Goal: Task Accomplishment & Management: Manage account settings

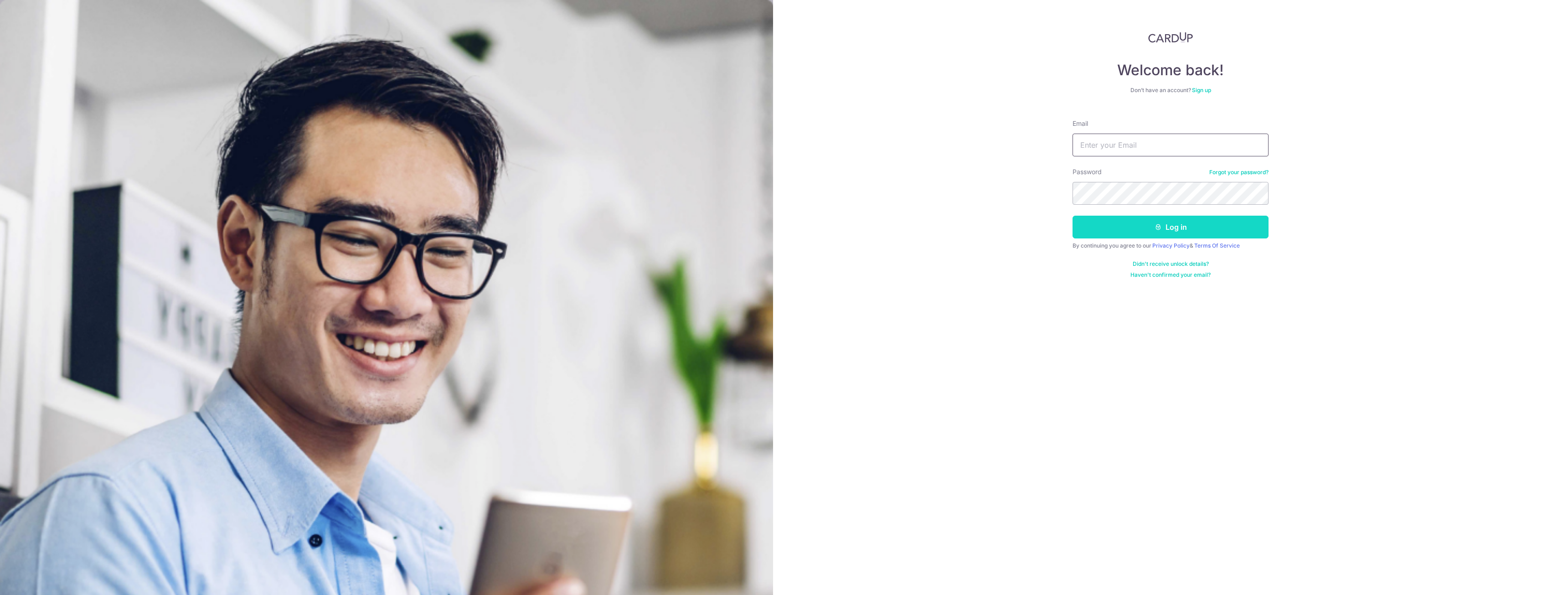
type input "[EMAIL_ADDRESS][DOMAIN_NAME]"
click at [1137, 231] on button "Log in" at bounding box center [1171, 227] width 196 height 23
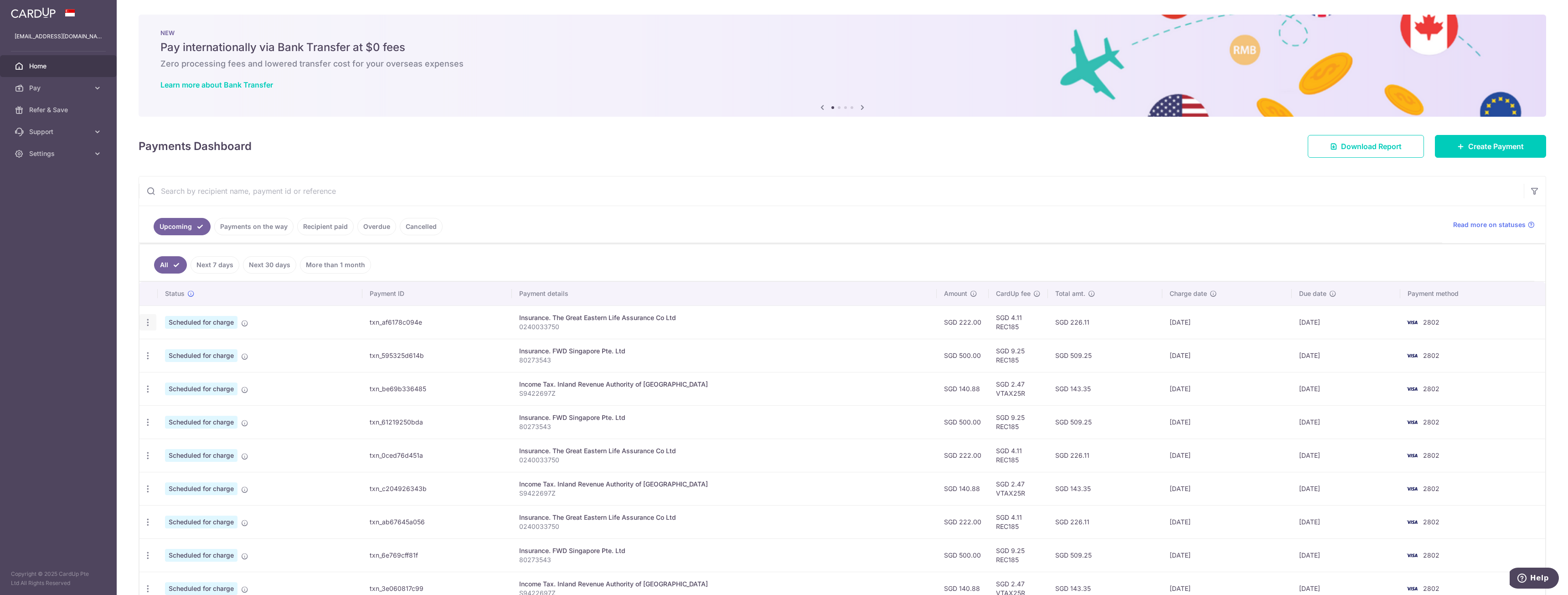
click at [147, 320] on icon "button" at bounding box center [148, 323] width 10 height 10
click at [79, 364] on aside "yeocornelius@gmail.com Home Pay Payments Recipients Cards Refer & Save Support …" at bounding box center [58, 297] width 117 height 595
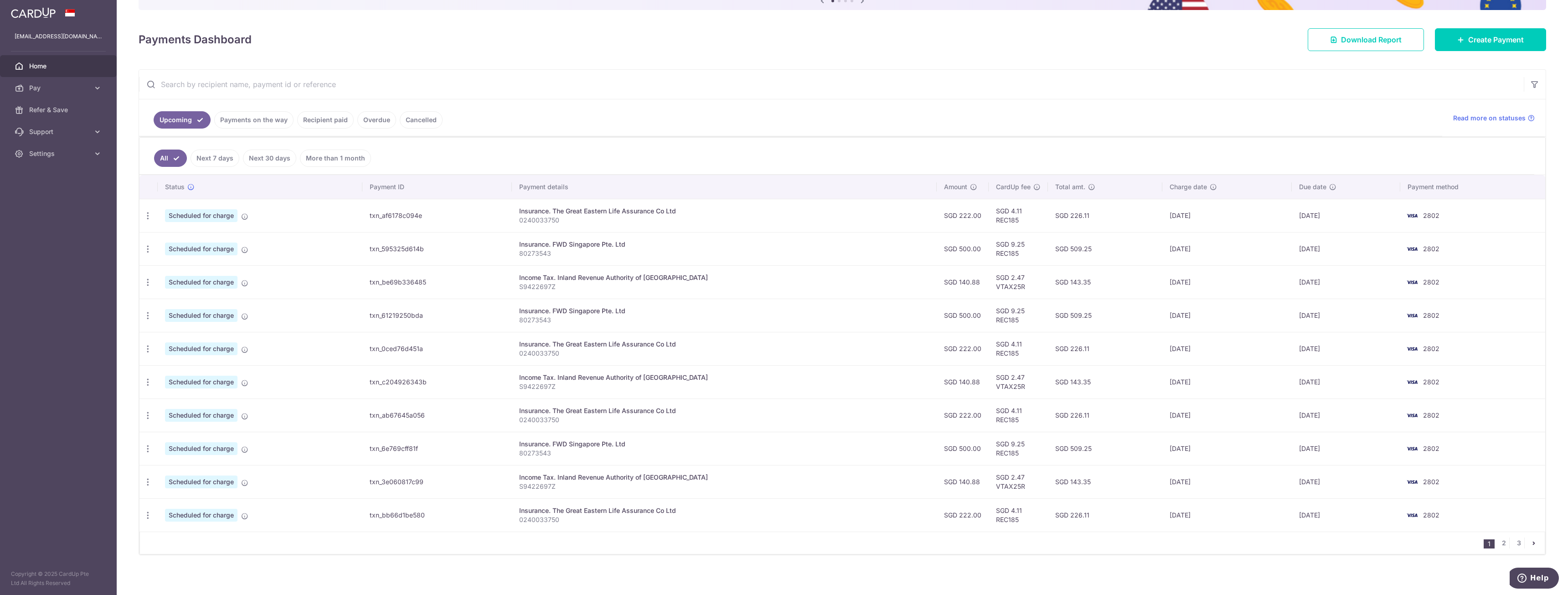
scroll to position [110, 0]
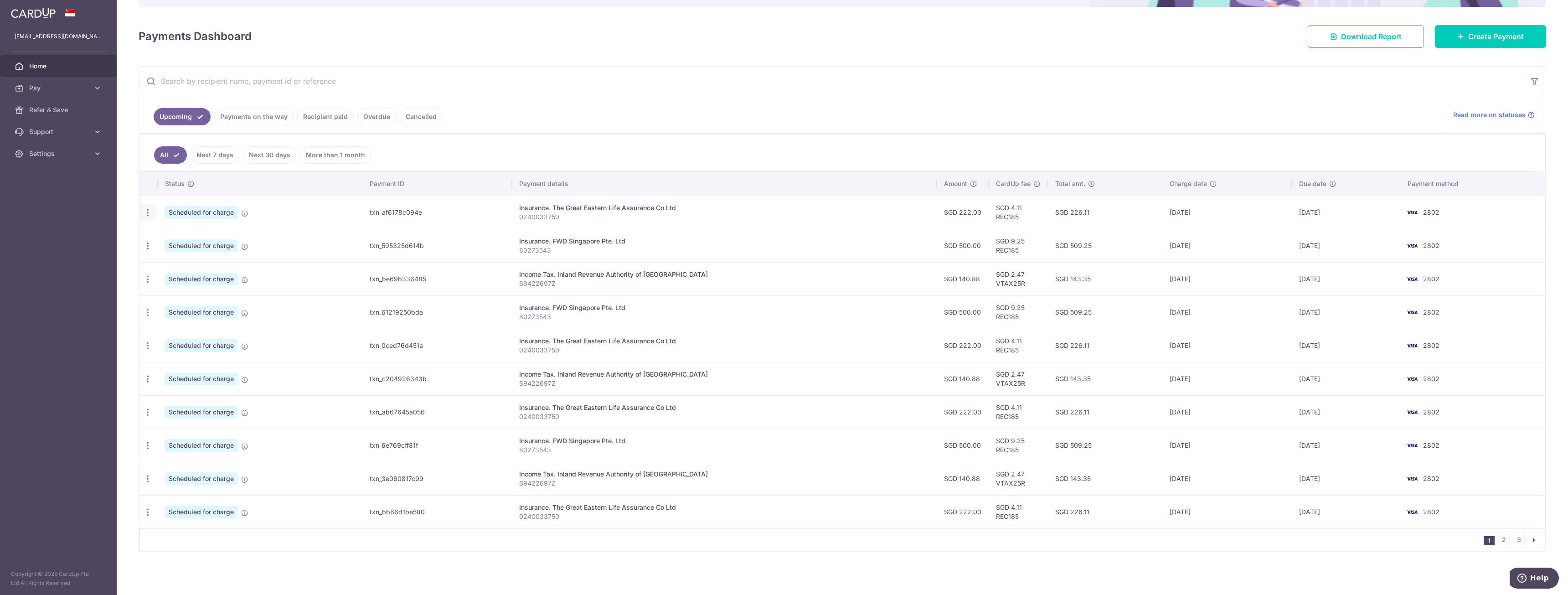
click at [147, 215] on icon "button" at bounding box center [148, 213] width 10 height 10
click at [175, 259] on span "Cancel payment" at bounding box center [197, 260] width 61 height 11
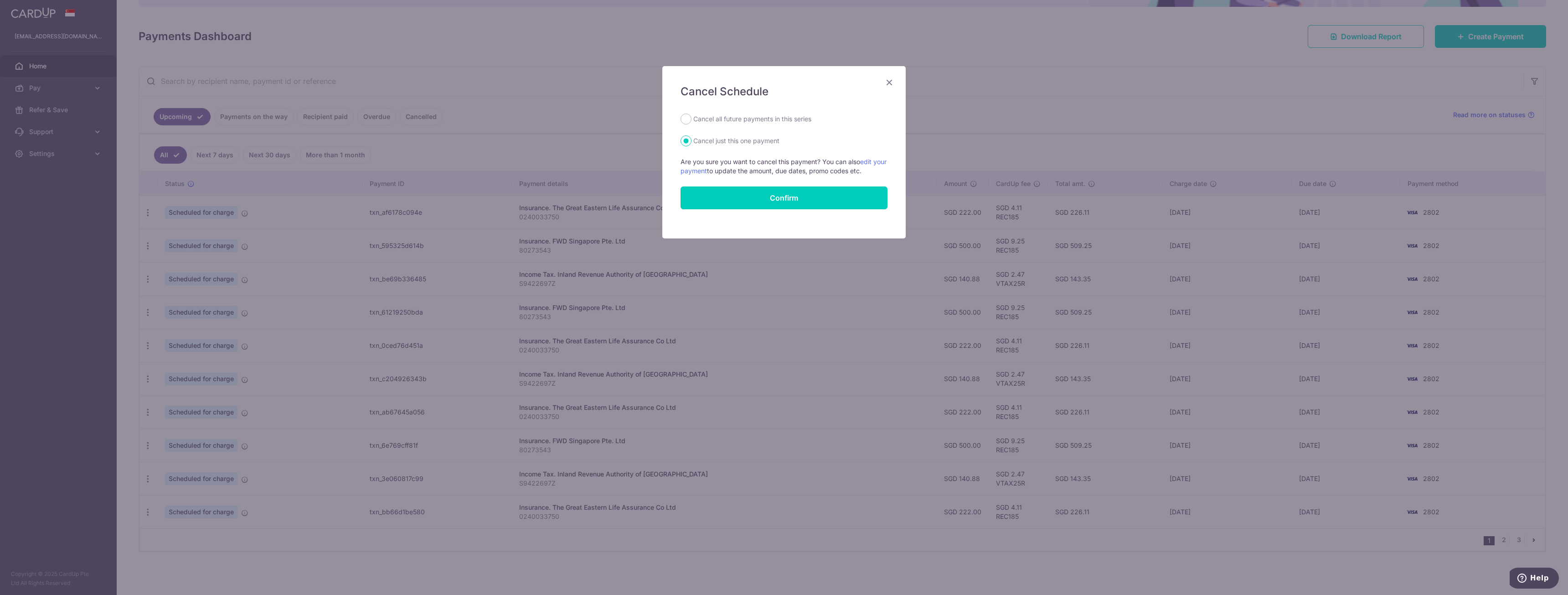
click at [783, 122] on label "Cancel all future payments in this series" at bounding box center [752, 119] width 118 height 11
click at [691, 122] on input "Cancel all future payments in this series" at bounding box center [686, 119] width 11 height 11
radio input "true"
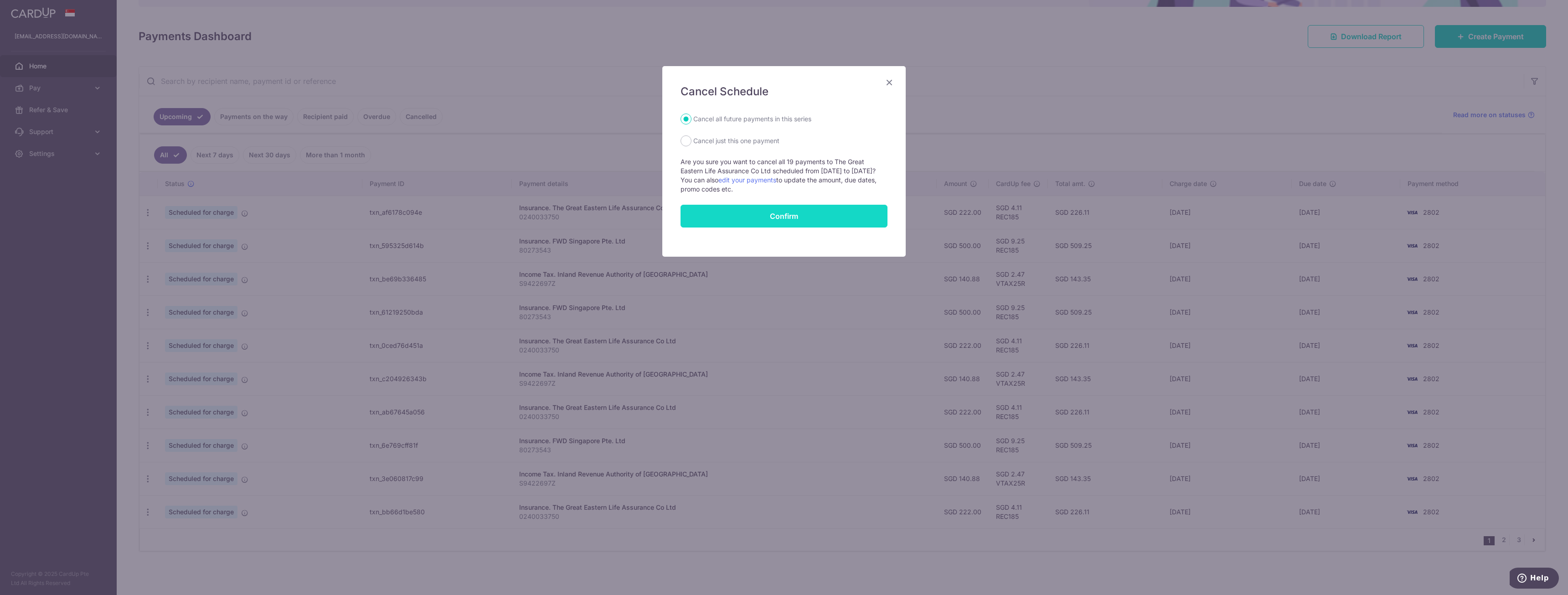
click at [779, 213] on button "Confirm" at bounding box center [784, 216] width 207 height 23
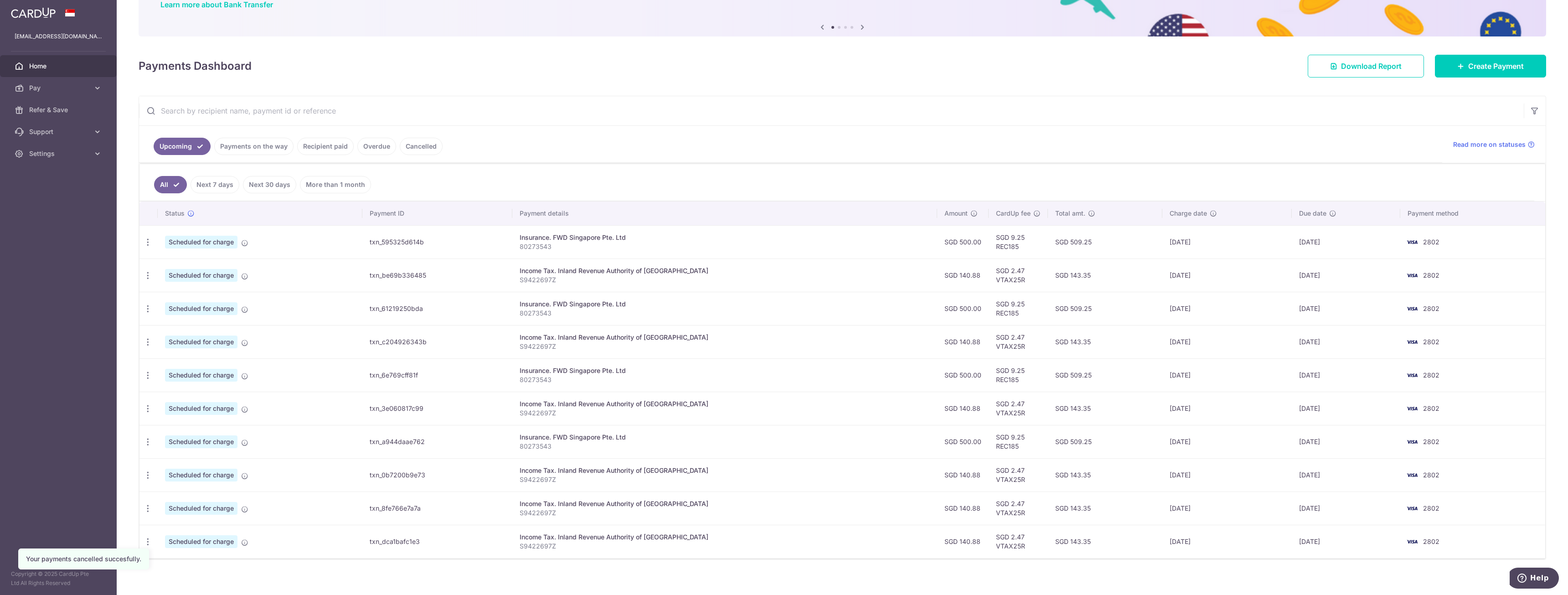
scroll to position [88, 0]
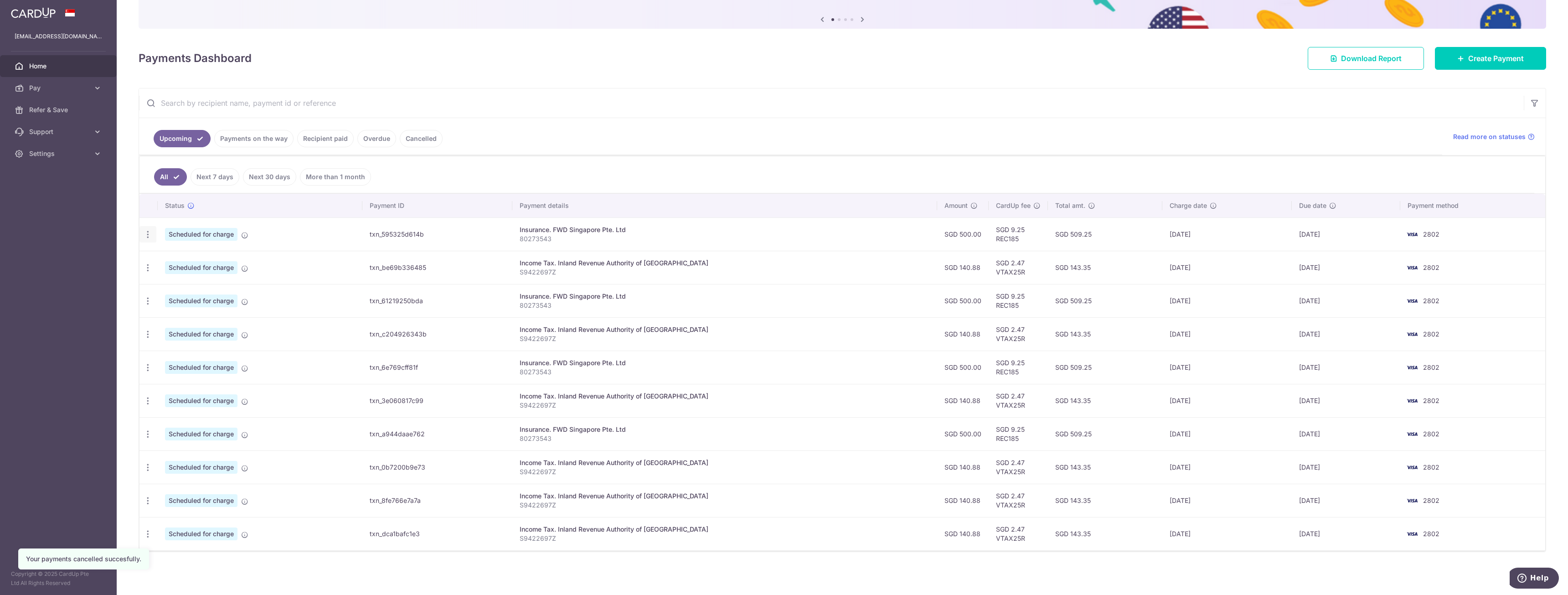
click at [146, 239] on icon "button" at bounding box center [148, 234] width 10 height 10
click at [186, 281] on span "Cancel payment" at bounding box center [197, 282] width 61 height 11
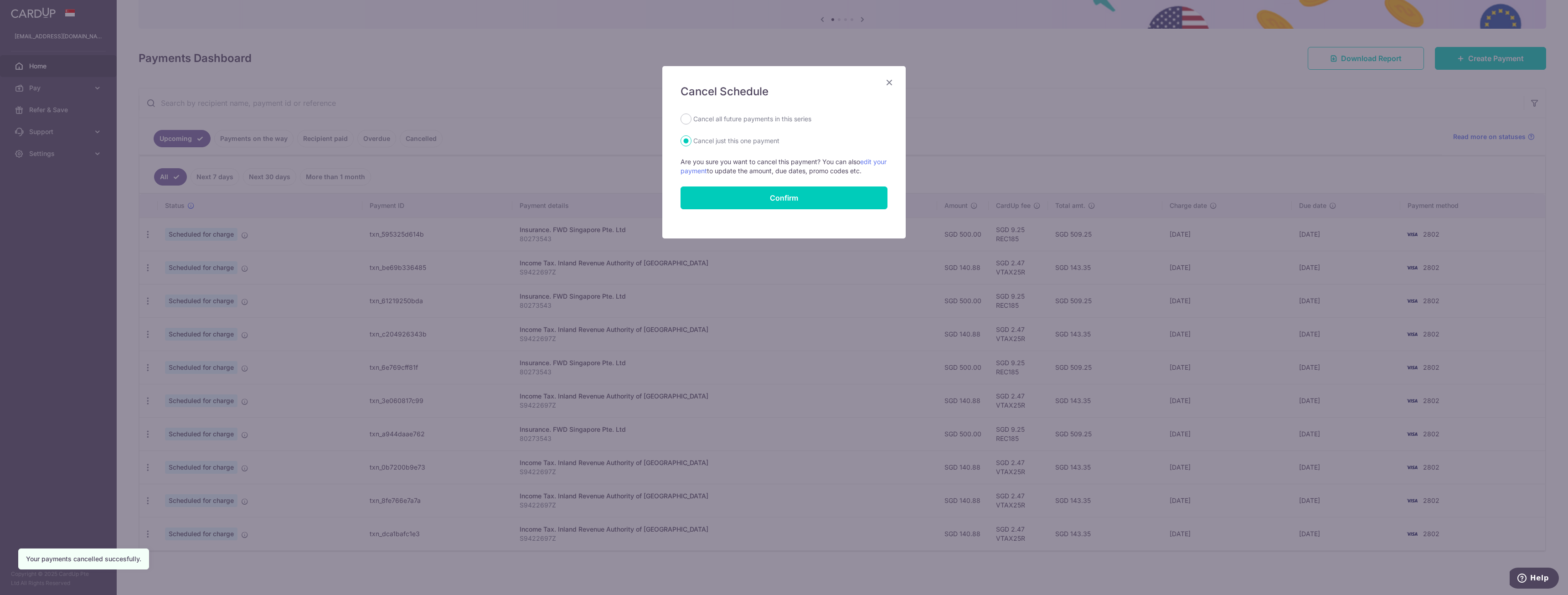
click at [760, 115] on label "Cancel all future payments in this series" at bounding box center [752, 119] width 118 height 11
click at [691, 115] on input "Cancel all future payments in this series" at bounding box center [686, 119] width 11 height 11
radio input "true"
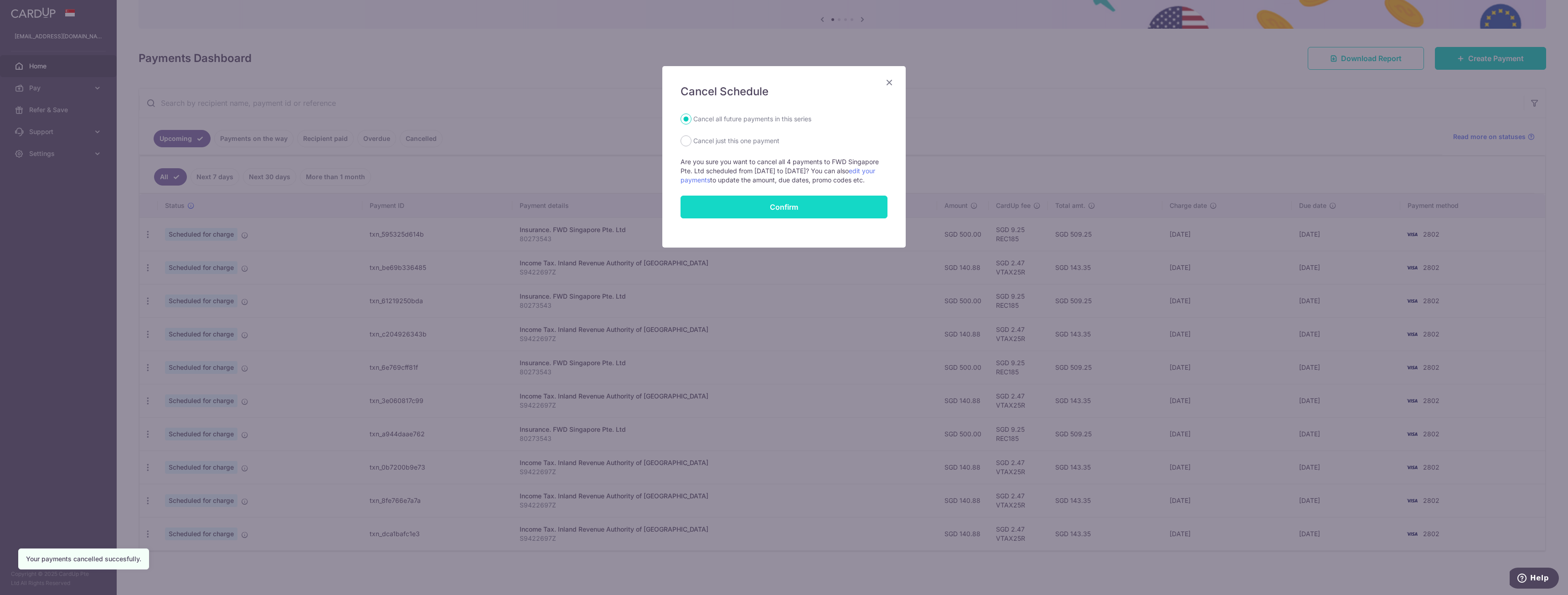
click at [744, 213] on button "Confirm" at bounding box center [784, 206] width 207 height 23
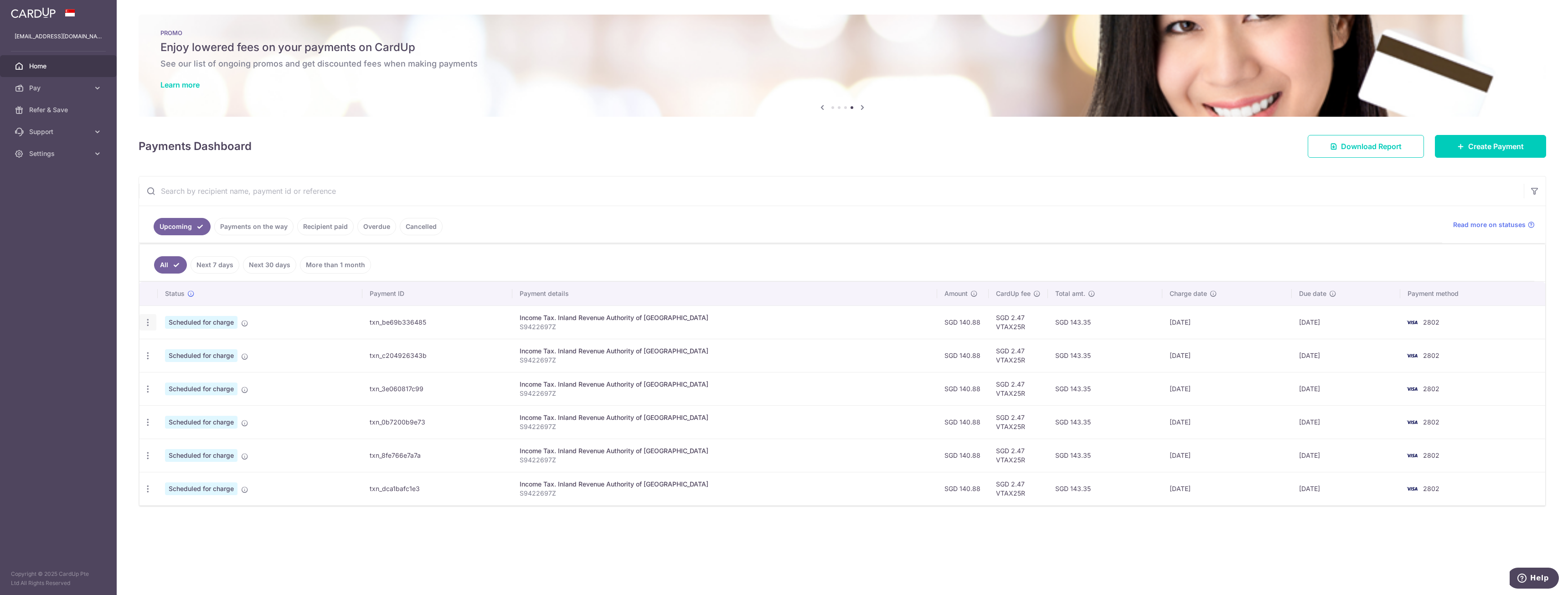
click at [148, 327] on icon "button" at bounding box center [148, 323] width 10 height 10
click at [185, 370] on span "Cancel payment" at bounding box center [197, 370] width 61 height 11
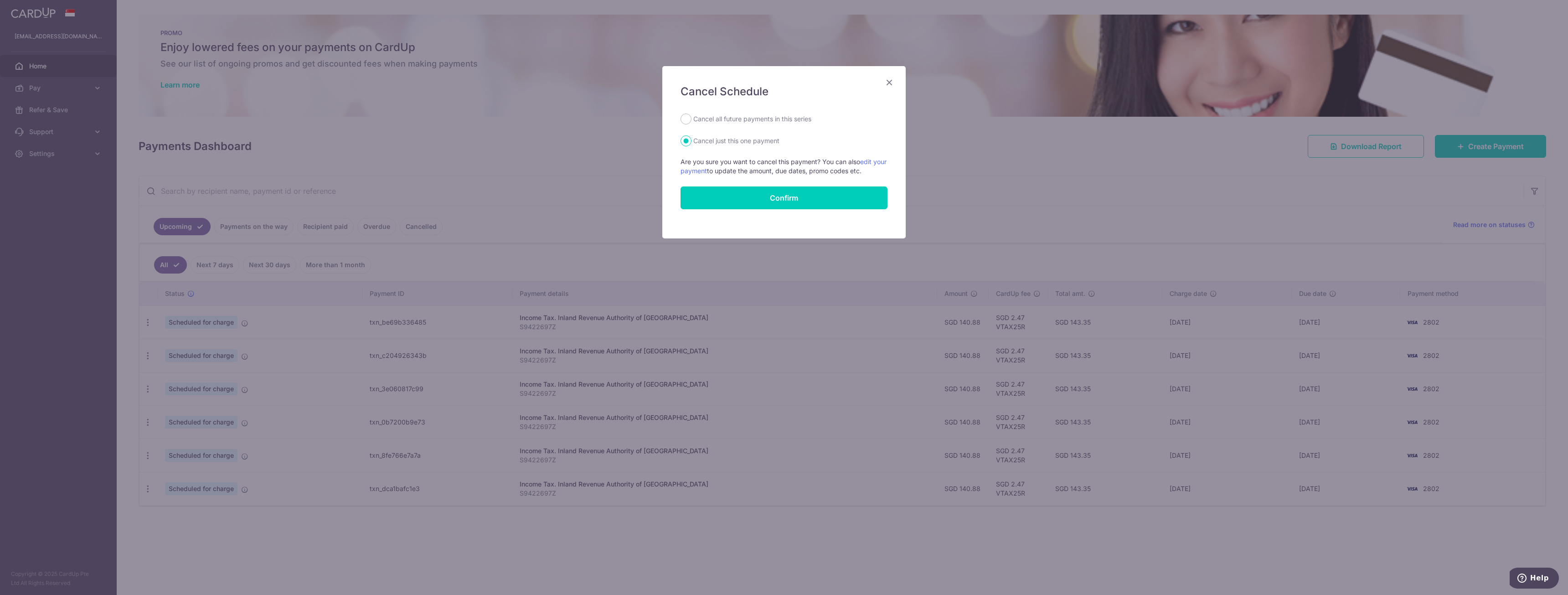
click at [789, 119] on label "Cancel all future payments in this series" at bounding box center [752, 119] width 118 height 11
click at [691, 119] on input "Cancel all future payments in this series" at bounding box center [686, 119] width 11 height 11
radio input "true"
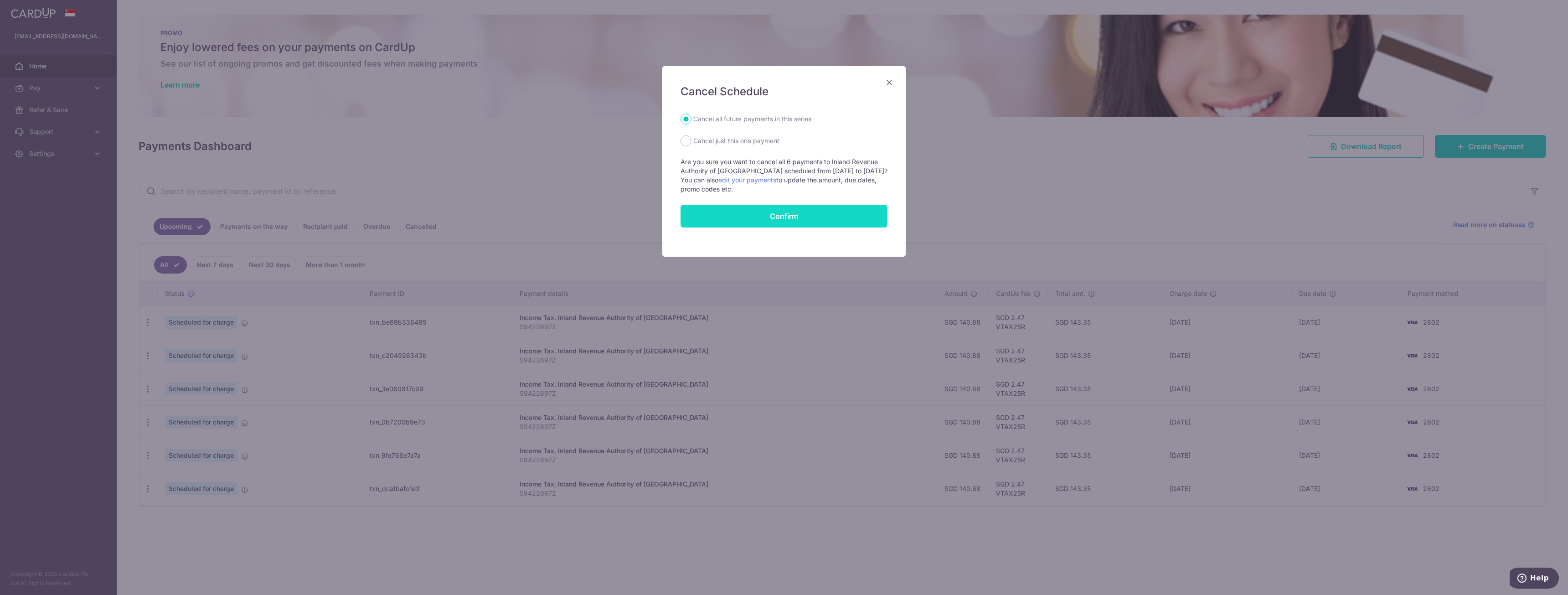
click at [799, 210] on button "Confirm" at bounding box center [784, 216] width 207 height 23
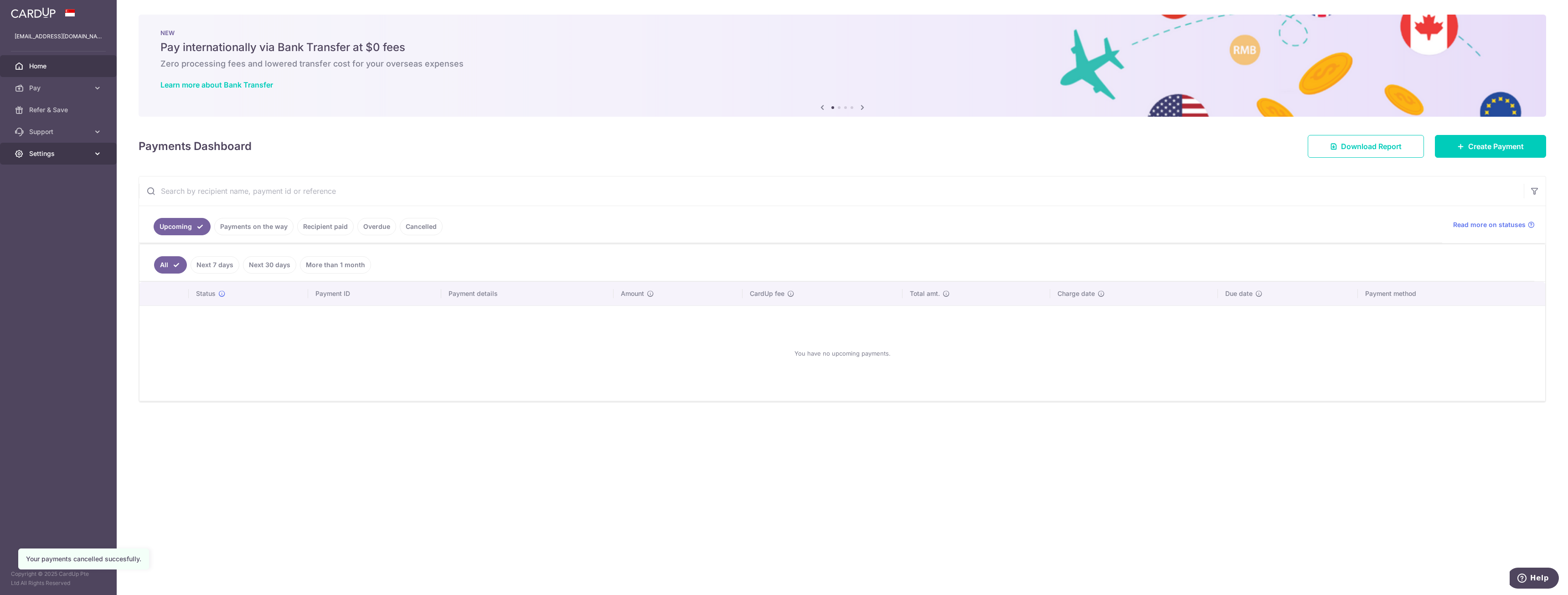
click at [83, 148] on link "Settings" at bounding box center [58, 153] width 117 height 22
click at [71, 175] on span "Account" at bounding box center [59, 175] width 60 height 9
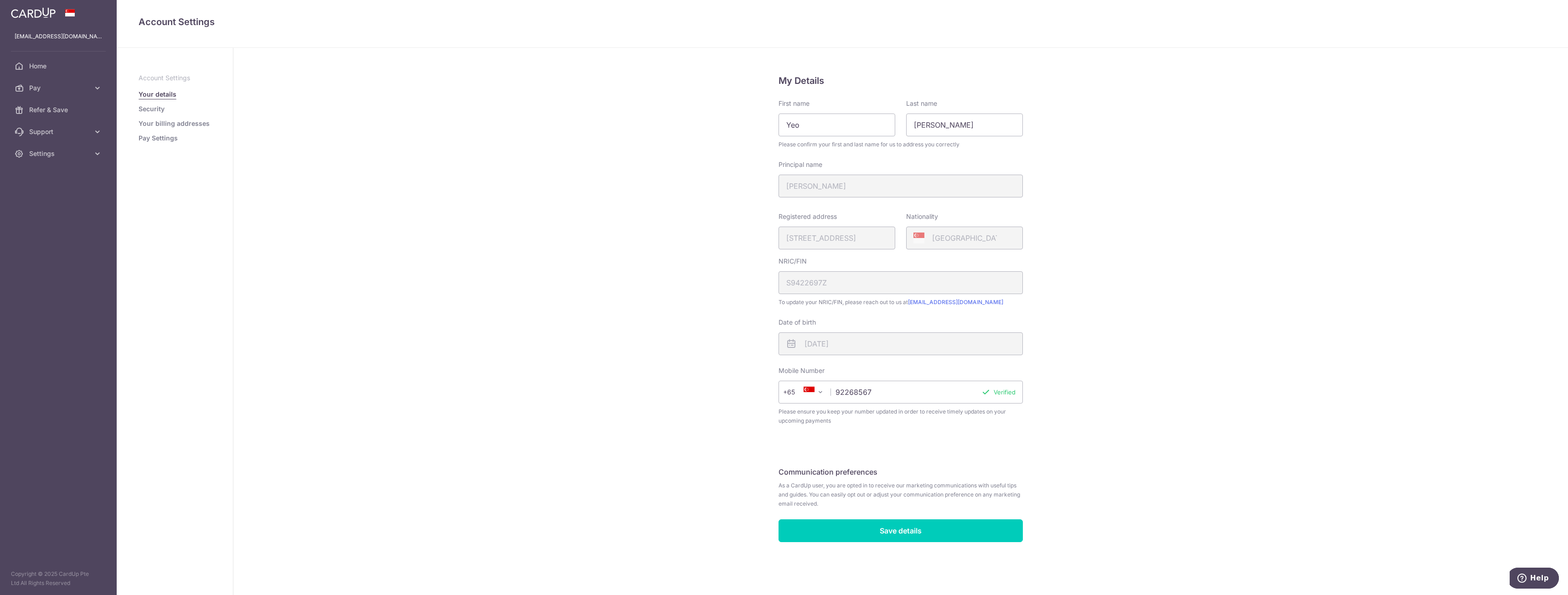
click at [183, 77] on p "Account Settings" at bounding box center [175, 78] width 72 height 9
click at [159, 108] on link "Security" at bounding box center [152, 108] width 26 height 9
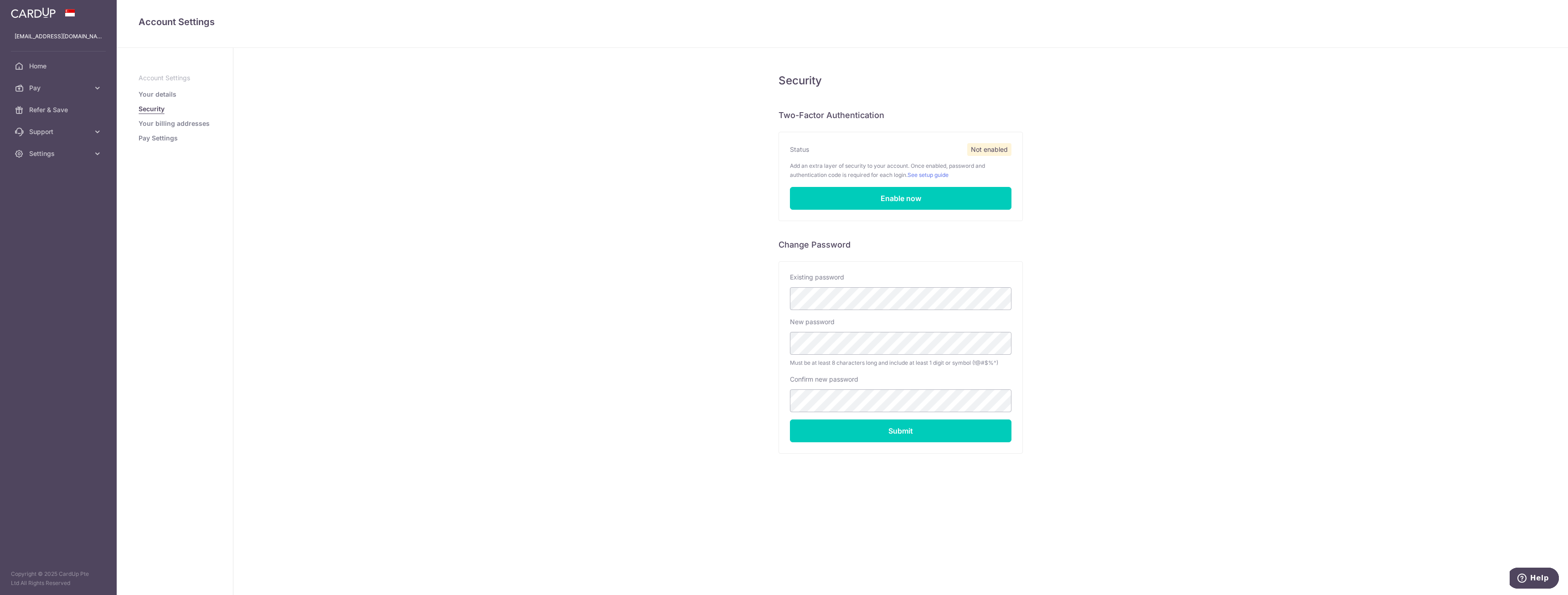
click at [177, 125] on link "Your billing addresses" at bounding box center [174, 123] width 71 height 9
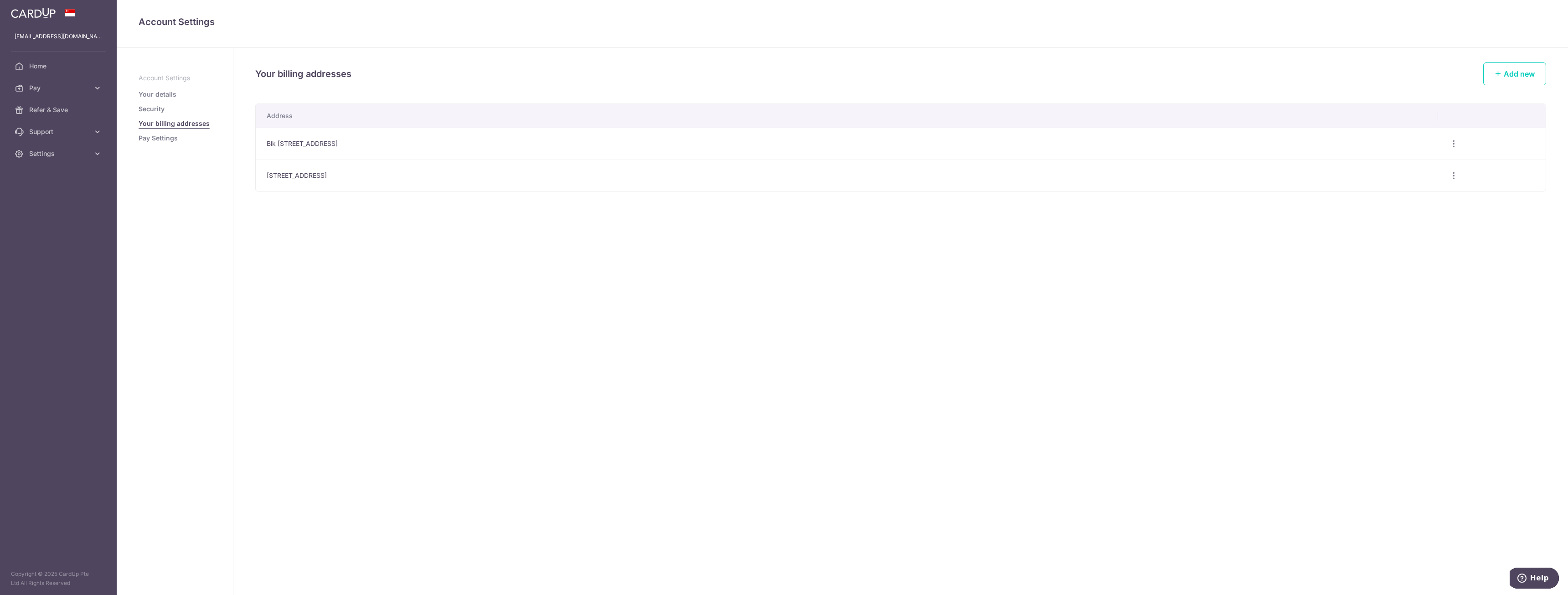
click at [170, 141] on link "Pay Settings" at bounding box center [158, 138] width 39 height 9
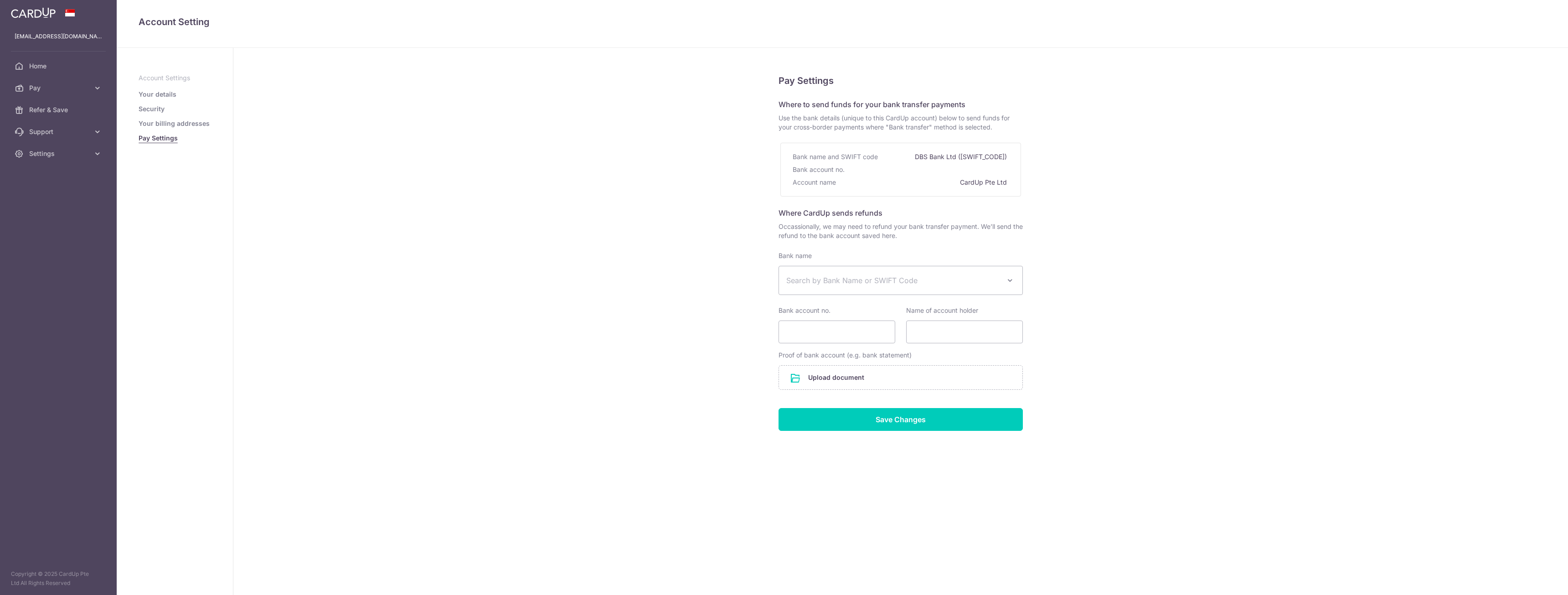
select select
click at [82, 153] on span "Settings" at bounding box center [59, 153] width 60 height 9
click at [54, 37] on p "[EMAIL_ADDRESS][DOMAIN_NAME]" at bounding box center [58, 36] width 88 height 9
click at [51, 65] on span "Home" at bounding box center [59, 66] width 60 height 9
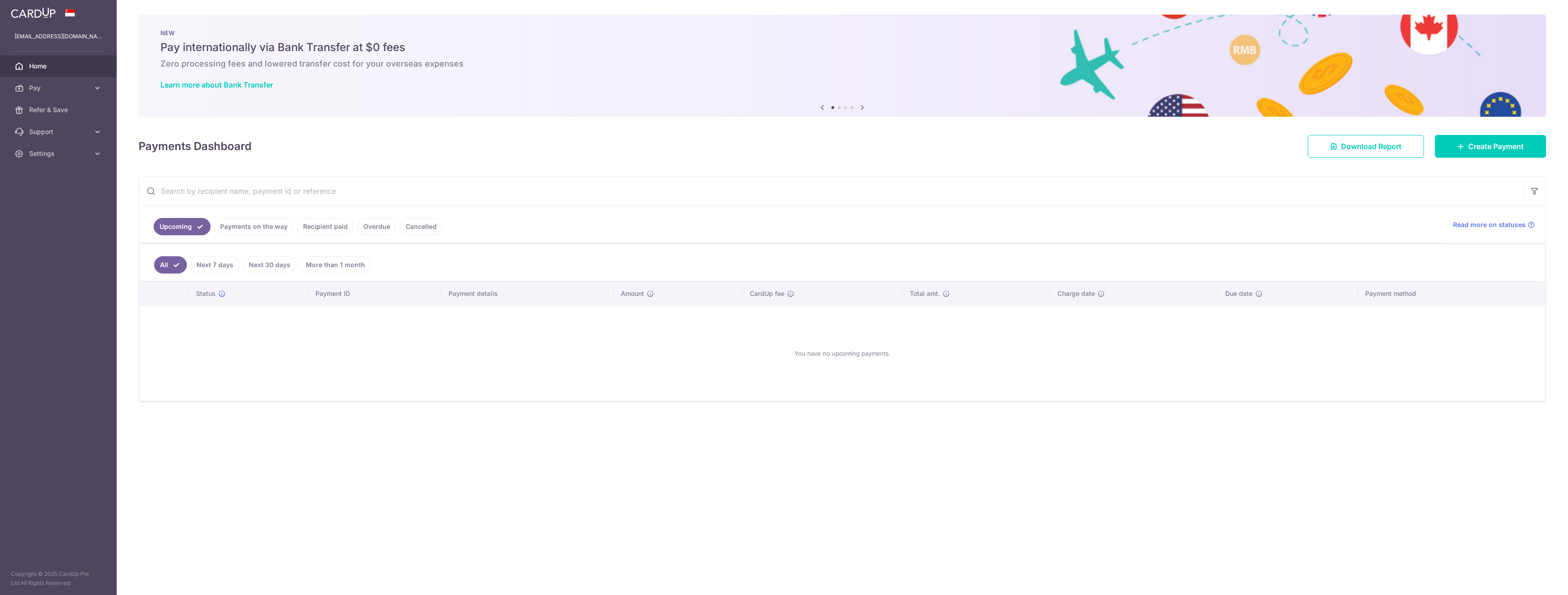
click at [54, 130] on span "Support" at bounding box center [59, 132] width 60 height 9
click at [54, 150] on span "FAQ" at bounding box center [59, 153] width 60 height 9
click at [42, 211] on span "Settings" at bounding box center [59, 208] width 60 height 9
click at [35, 227] on span "Account" at bounding box center [59, 230] width 60 height 9
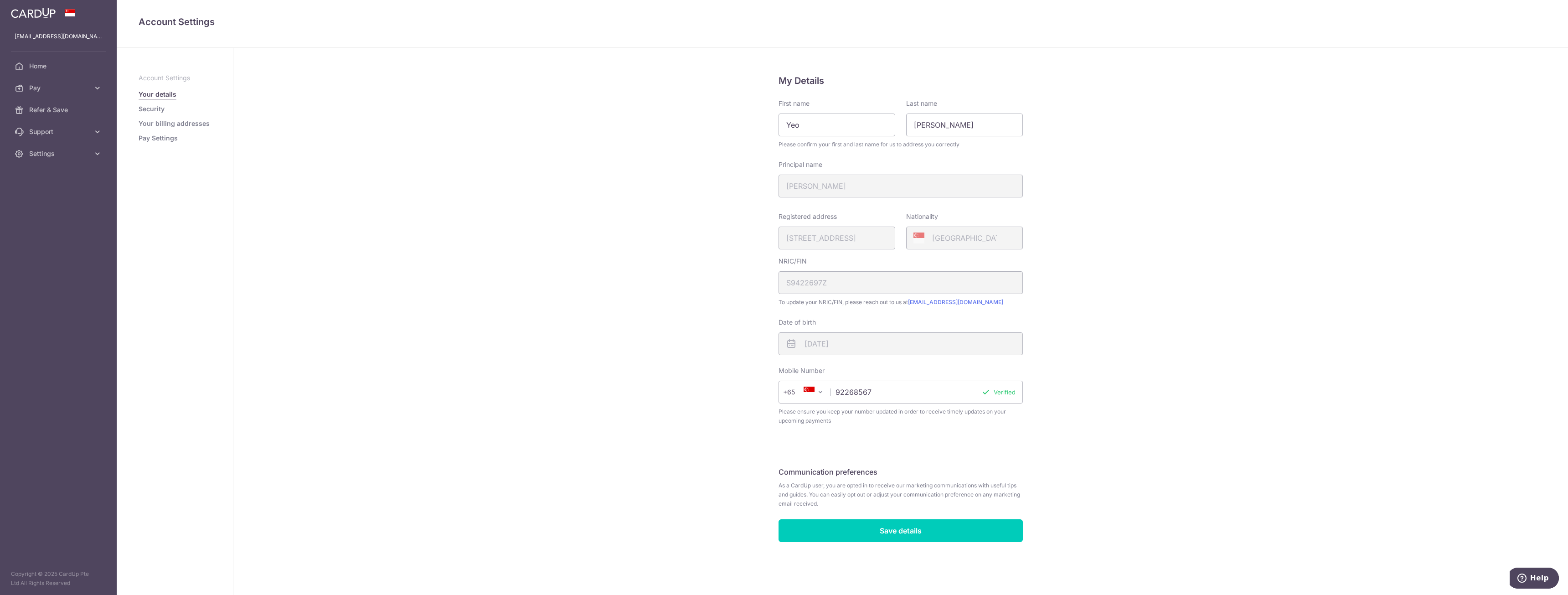
click at [163, 76] on p "Account Settings" at bounding box center [175, 78] width 72 height 9
drag, startPoint x: 972, startPoint y: 306, endPoint x: 914, endPoint y: 304, distance: 58.0
click at [913, 304] on span "To update your NRIC/FIN, please reach out to us at [EMAIL_ADDRESS][DOMAIN_NAME]" at bounding box center [900, 302] width 244 height 9
copy link "[EMAIL_ADDRESS][DOMAIN_NAME]"
click at [953, 303] on link "[EMAIL_ADDRESS][DOMAIN_NAME]" at bounding box center [956, 301] width 96 height 7
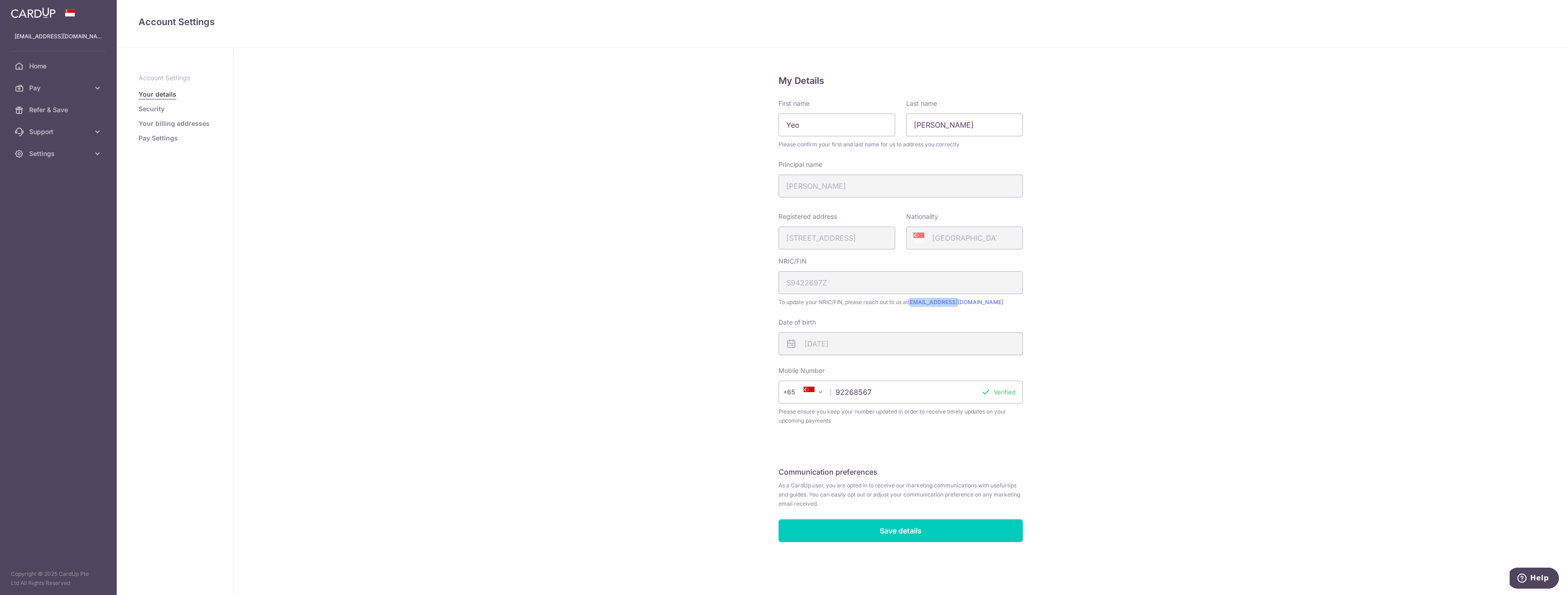
click at [1032, 302] on div "My Details First name [PERSON_NAME] Last name [PERSON_NAME] Please confirm your…" at bounding box center [900, 322] width 1335 height 547
click at [1023, 308] on fieldset "My Details First name [PERSON_NAME] Last name [PERSON_NAME] Please confirm your…" at bounding box center [900, 255] width 244 height 363
drag, startPoint x: 969, startPoint y: 301, endPoint x: 911, endPoint y: 304, distance: 58.1
click at [911, 304] on span "To update your NRIC/FIN, please reach out to us at [EMAIL_ADDRESS][DOMAIN_NAME]" at bounding box center [900, 302] width 244 height 9
copy link "[EMAIL_ADDRESS][DOMAIN_NAME]"
